Goal: Book appointment/travel/reservation

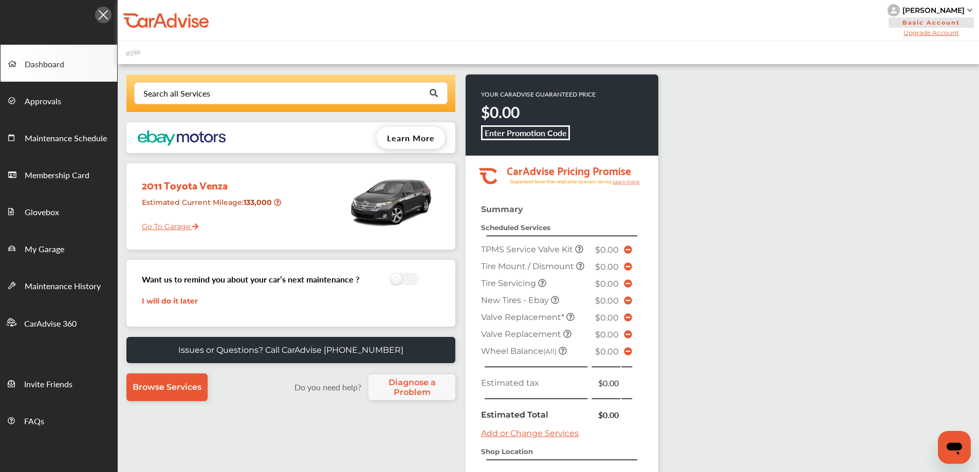
scroll to position [103, 0]
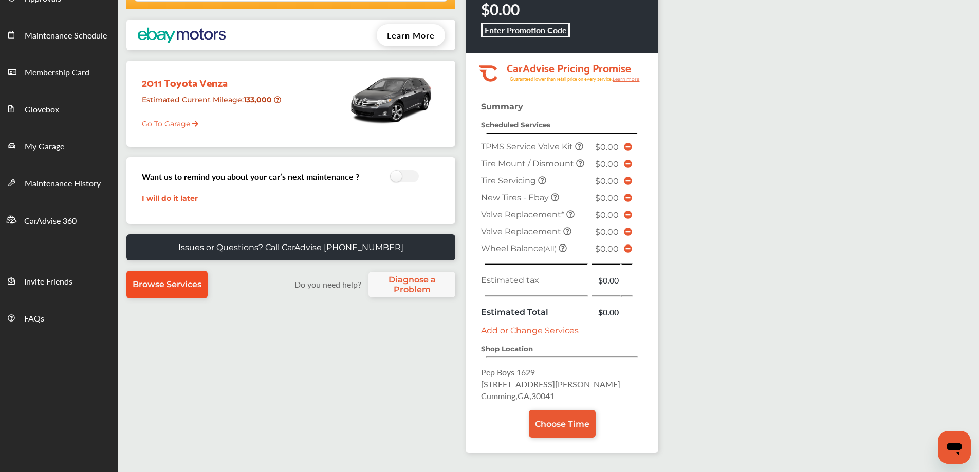
click at [163, 282] on span "Browse Services" at bounding box center [167, 285] width 69 height 10
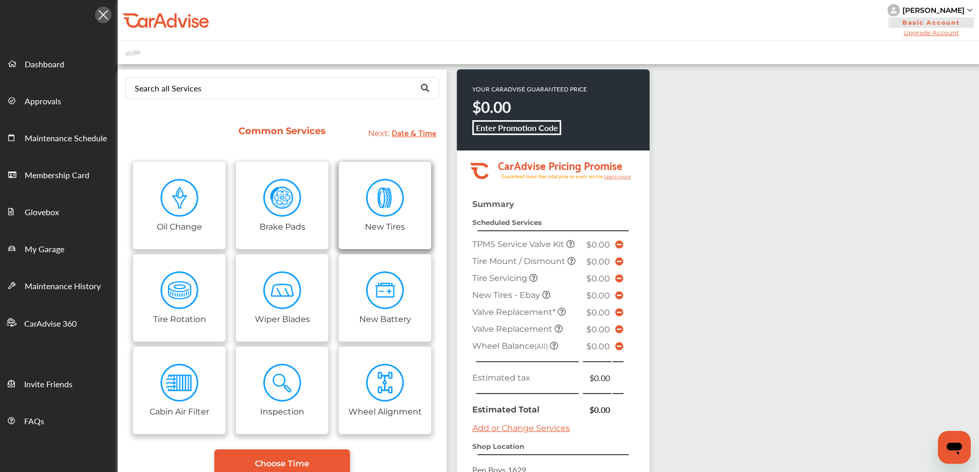
click at [394, 215] on img at bounding box center [385, 198] width 39 height 39
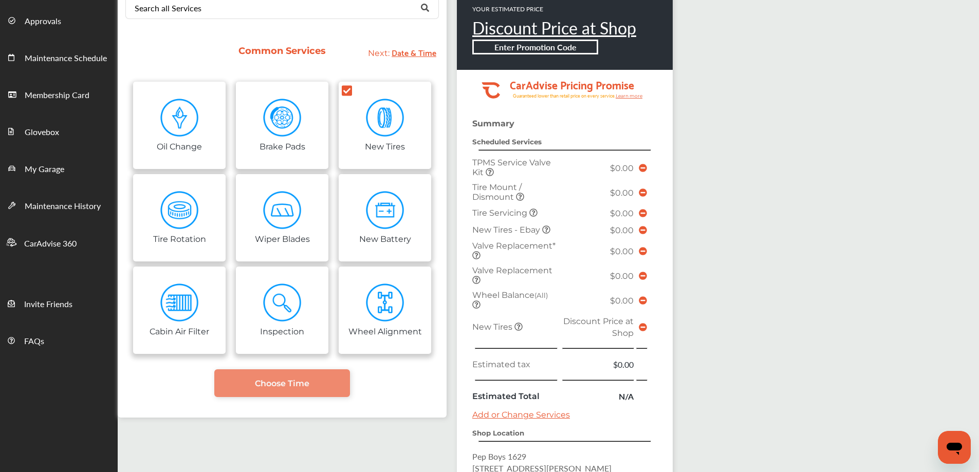
scroll to position [103, 0]
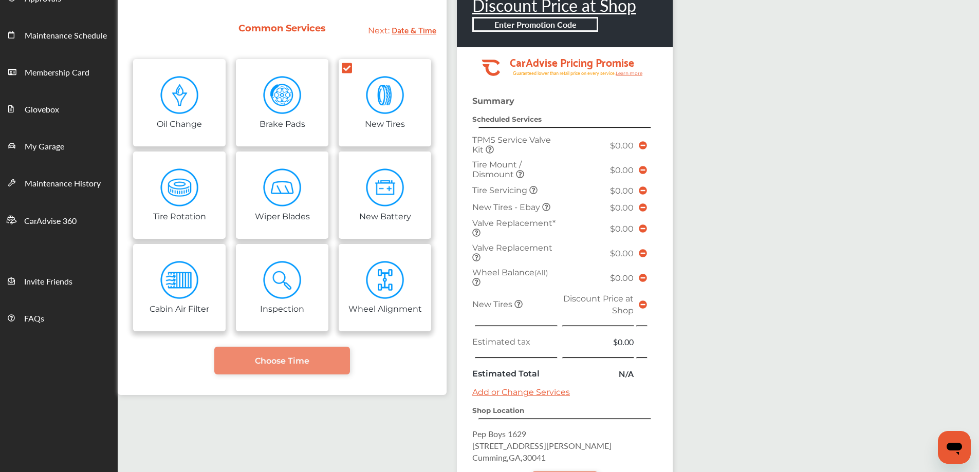
click at [642, 305] on icon at bounding box center [643, 305] width 8 height 8
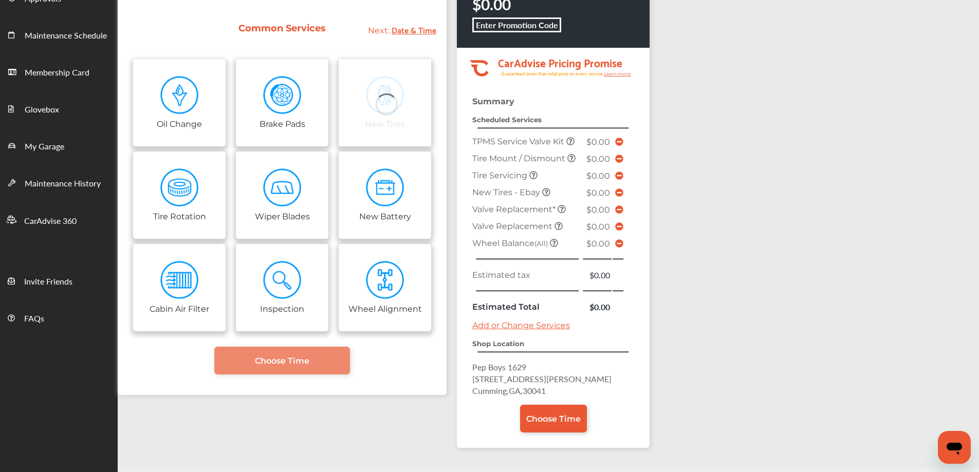
click at [534, 177] on icon at bounding box center [533, 175] width 8 height 8
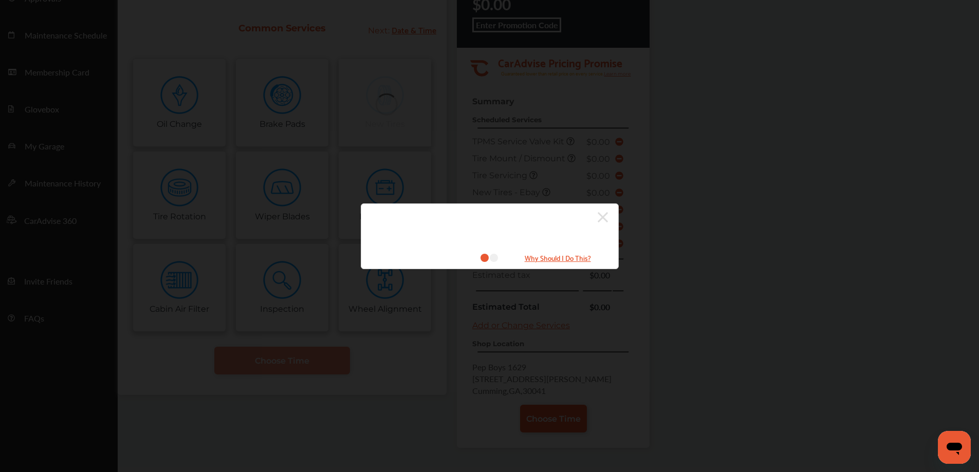
click at [604, 215] on icon at bounding box center [603, 217] width 10 height 10
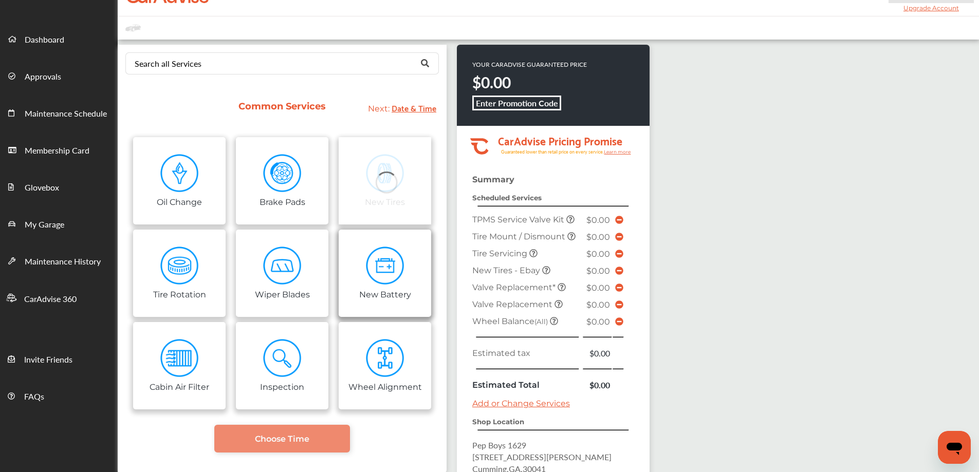
scroll to position [0, 0]
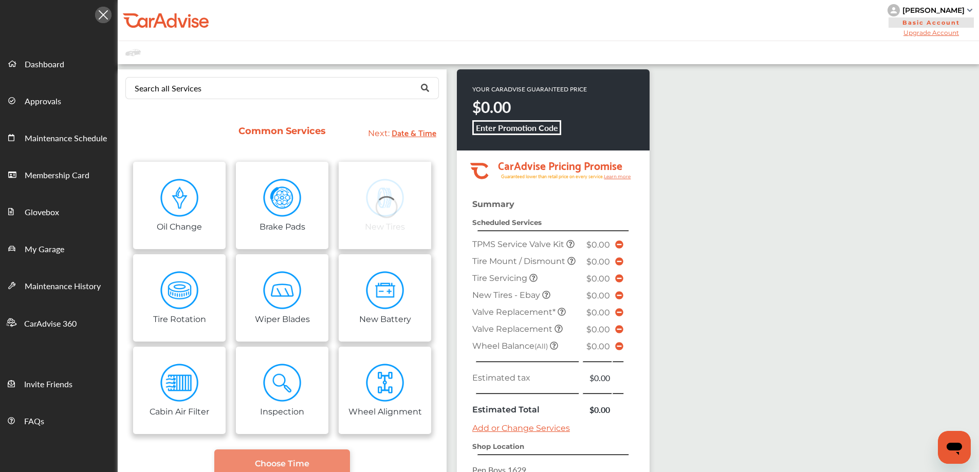
click at [106, 15] on img at bounding box center [103, 15] width 16 height 16
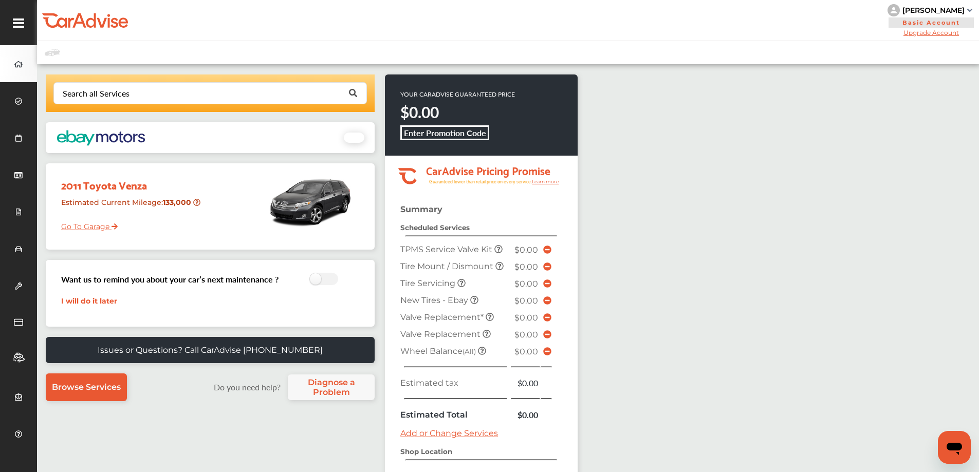
scroll to position [103, 0]
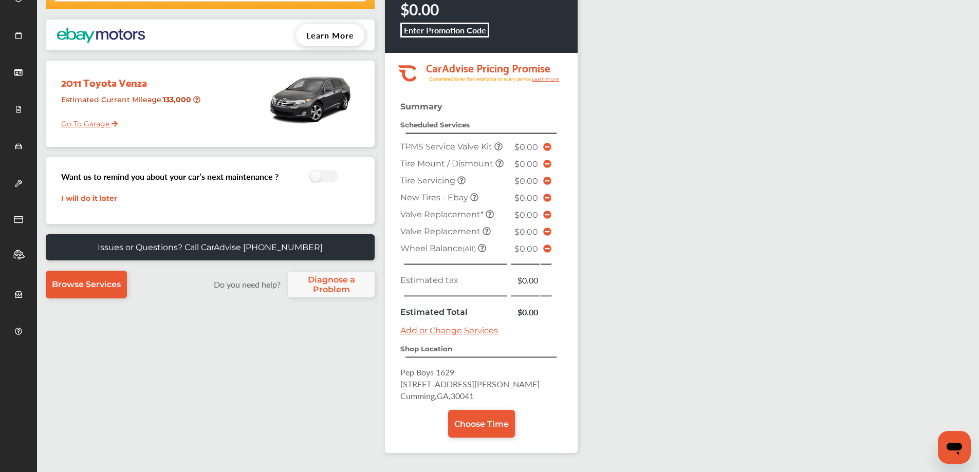
click at [442, 383] on span "[STREET_ADDRESS][PERSON_NAME]" at bounding box center [469, 384] width 139 height 12
click at [467, 331] on link "Add or Change Services" at bounding box center [449, 331] width 98 height 10
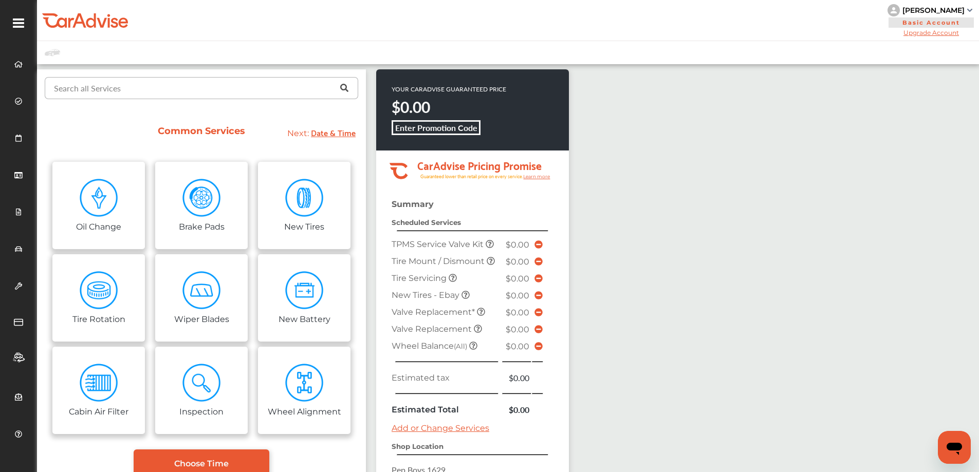
click at [271, 89] on input "text" at bounding box center [199, 88] width 307 height 20
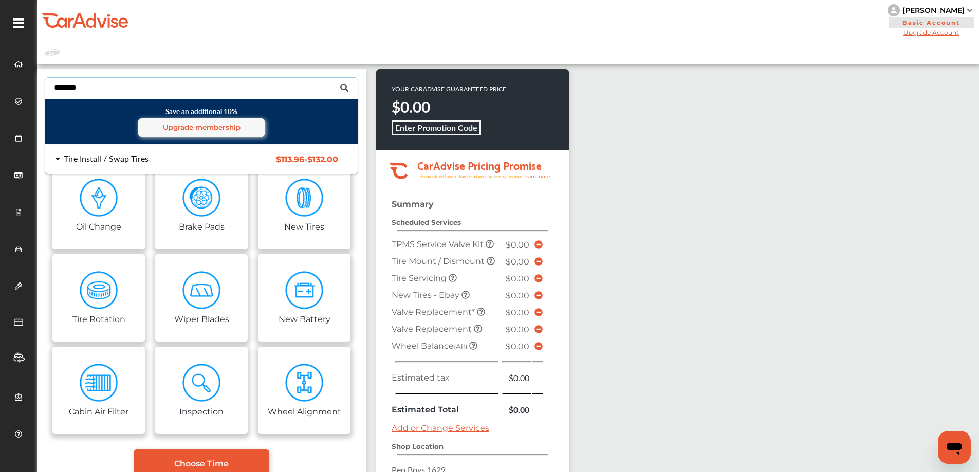
type input "*******"
click at [140, 156] on div "Tire Install / Swap Tires" at bounding box center [106, 159] width 85 height 8
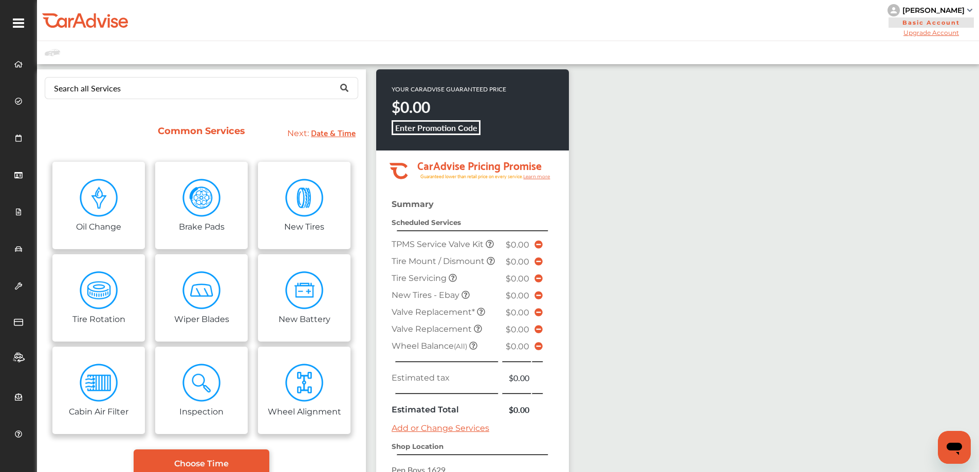
click at [887, 274] on div "Search all Services Save an additional 10% Upgrade membership Tire Install / Sw…" at bounding box center [508, 317] width 942 height 506
click at [159, 86] on input "text" at bounding box center [199, 88] width 307 height 20
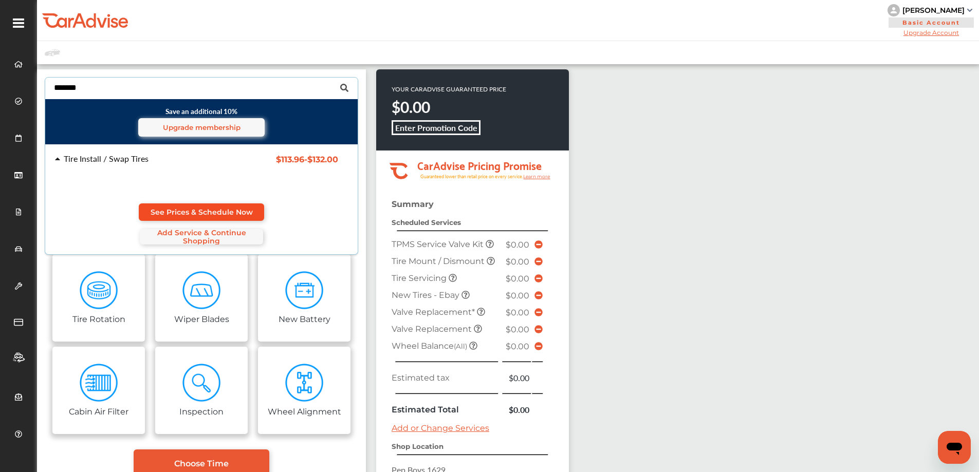
type input "*******"
click at [226, 209] on span "See Prices & Schedule Now" at bounding box center [202, 212] width 102 height 8
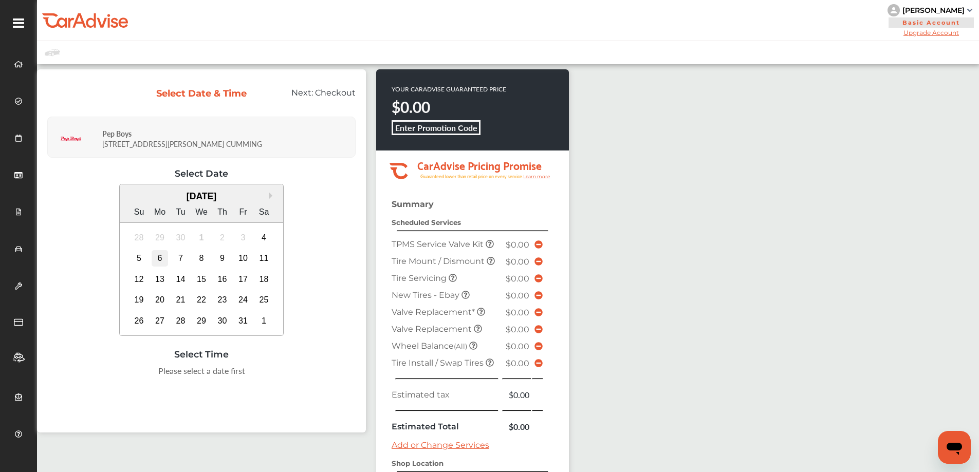
click at [157, 257] on div "6" at bounding box center [160, 258] width 16 height 16
click at [206, 378] on div "10:00 AM" at bounding box center [201, 374] width 49 height 19
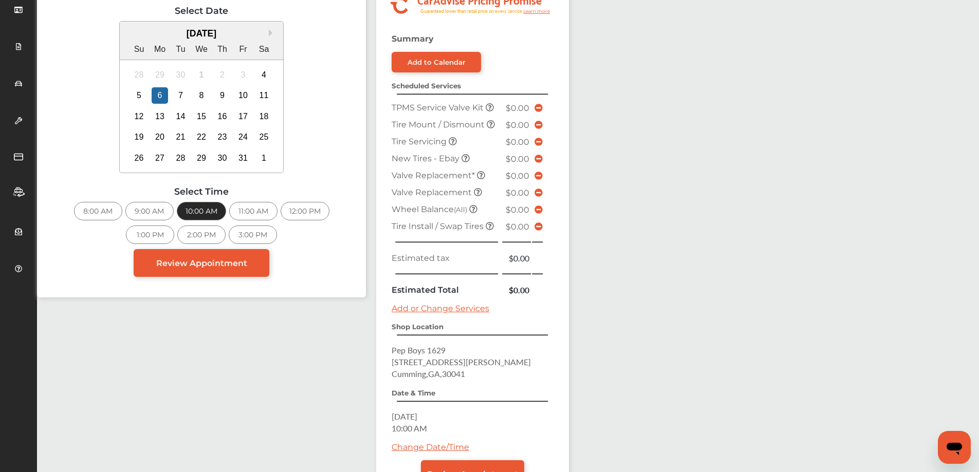
scroll to position [206, 0]
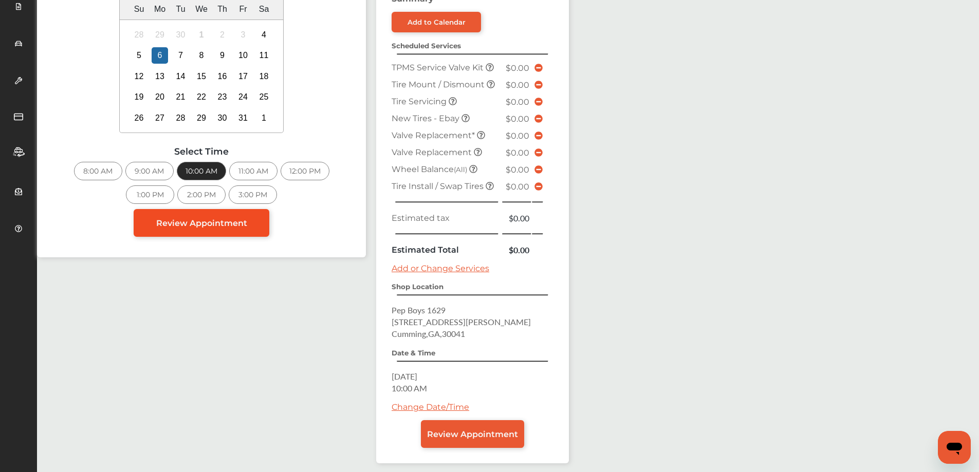
click at [227, 223] on span "Review Appointment" at bounding box center [201, 223] width 91 height 10
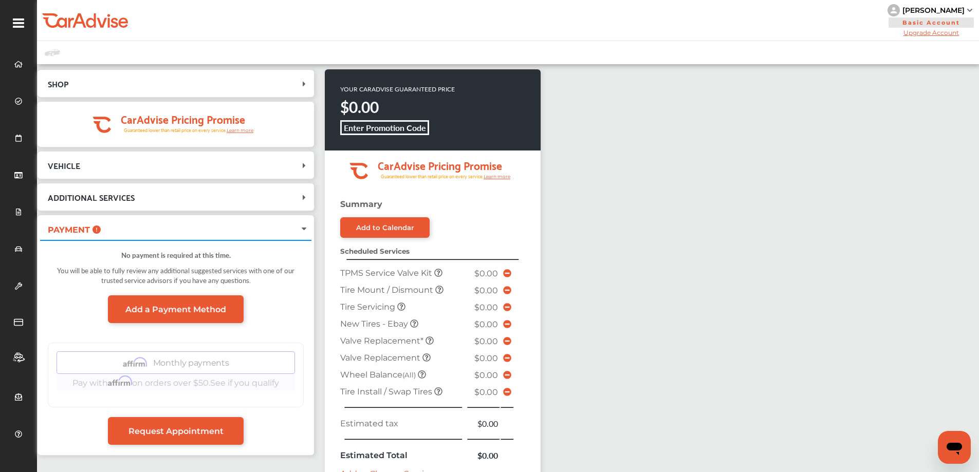
scroll to position [103, 0]
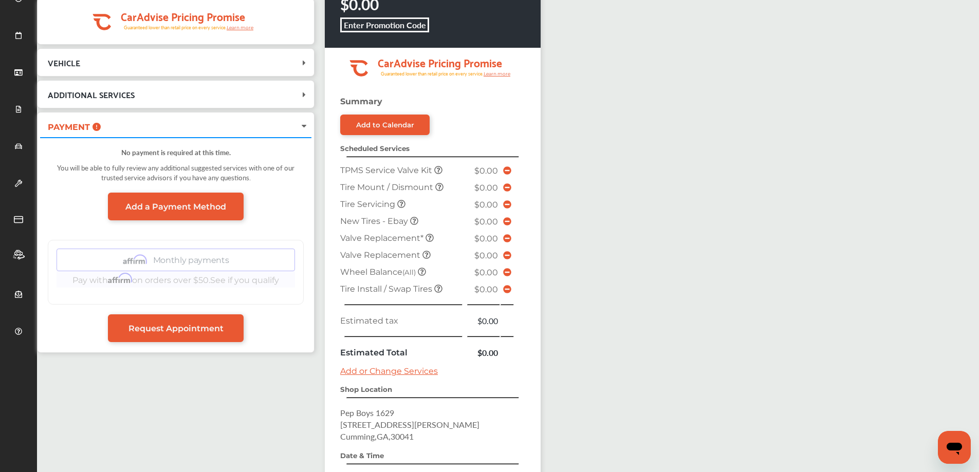
click at [257, 125] on span "PAYMENT" at bounding box center [169, 126] width 259 height 14
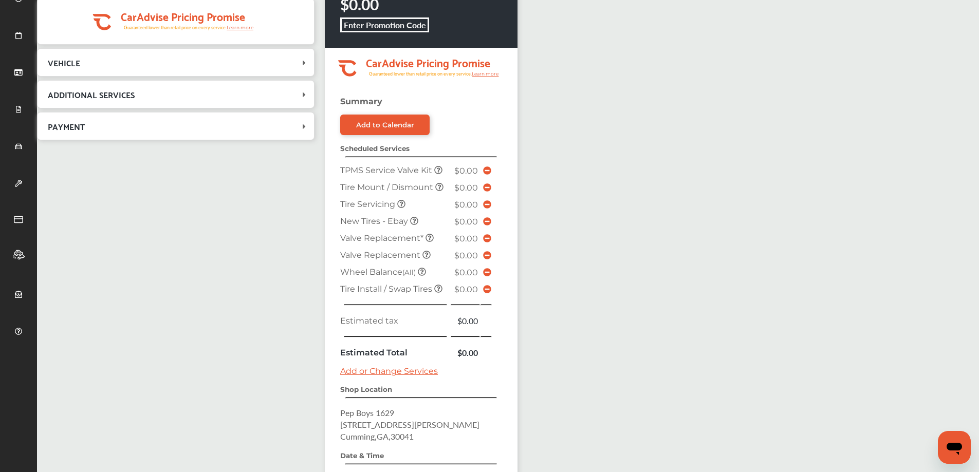
click at [257, 125] on span "PAYMENT" at bounding box center [169, 126] width 259 height 14
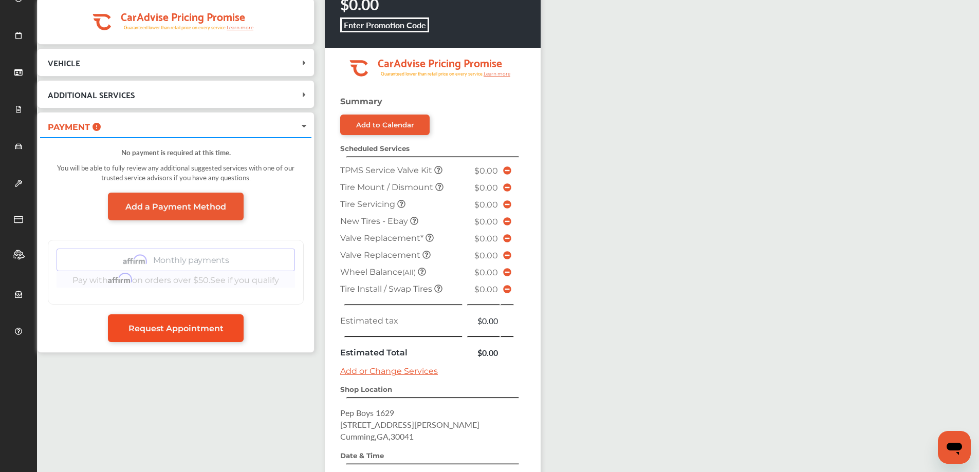
click at [210, 327] on span "Request Appointment" at bounding box center [175, 329] width 95 height 10
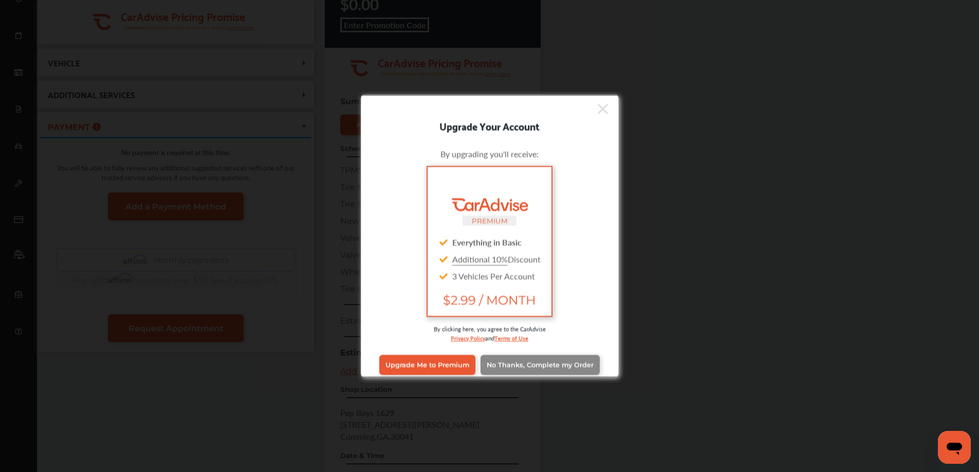
click at [510, 365] on span "No Thanks, Complete my Order" at bounding box center [540, 365] width 107 height 8
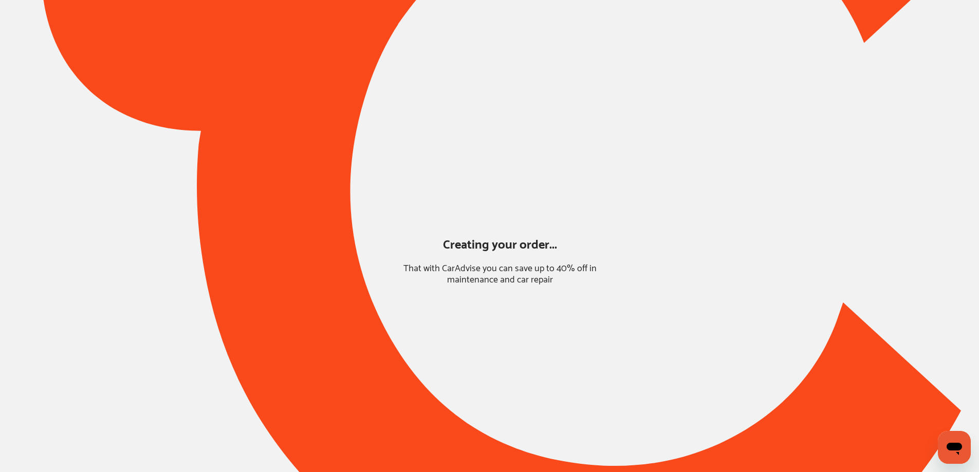
scroll to position [0, 0]
